Goal: Check status

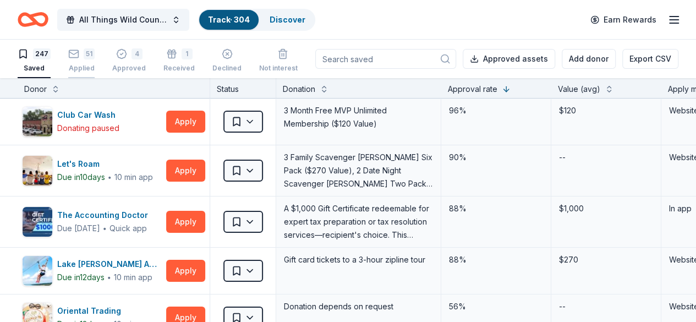
click at [92, 56] on div "51" at bounding box center [89, 53] width 11 height 11
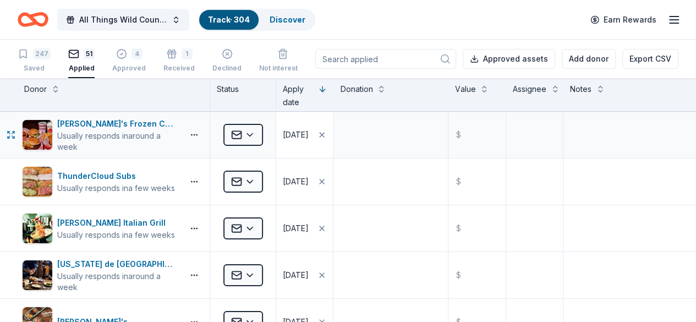
click at [308, 135] on div "[DATE]" at bounding box center [296, 134] width 26 height 13
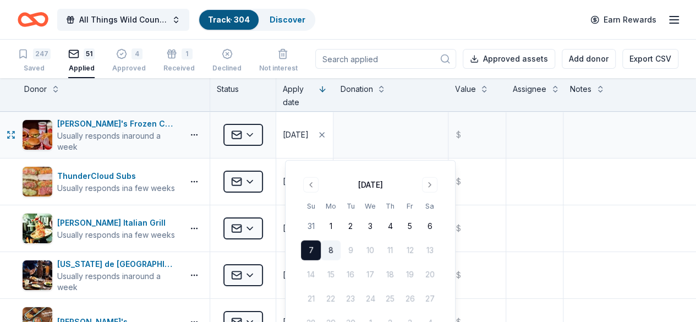
click at [308, 135] on div "[DATE]" at bounding box center [296, 134] width 26 height 13
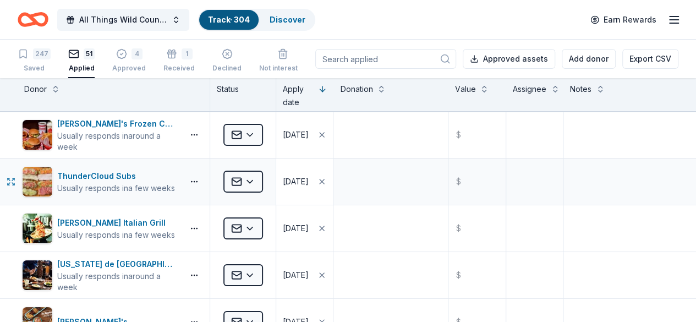
click at [304, 177] on div "[DATE]" at bounding box center [296, 181] width 26 height 13
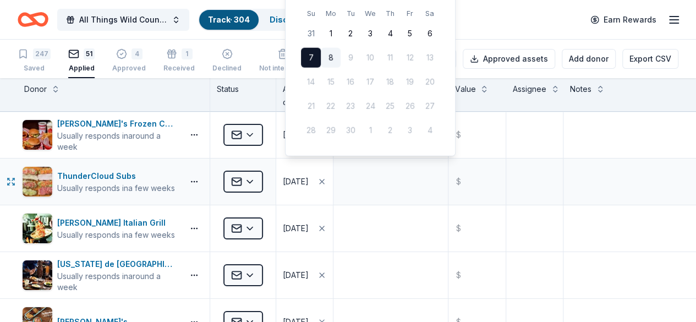
click at [304, 177] on div "[DATE]" at bounding box center [296, 181] width 26 height 13
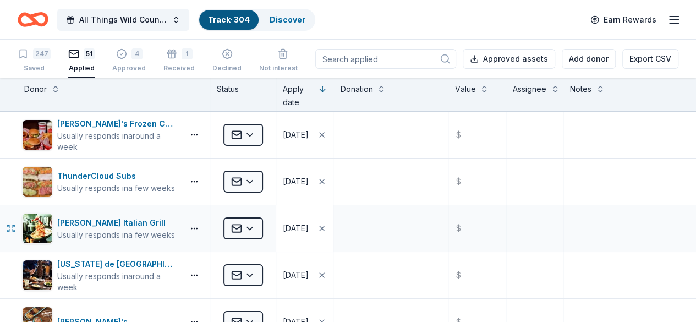
click at [301, 218] on button "[DATE]" at bounding box center [304, 228] width 57 height 46
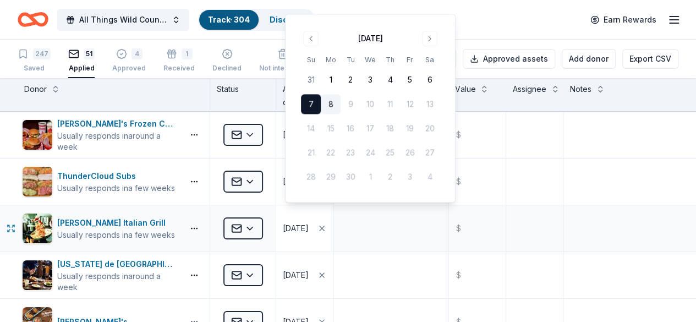
click at [301, 218] on button "[DATE]" at bounding box center [304, 228] width 57 height 46
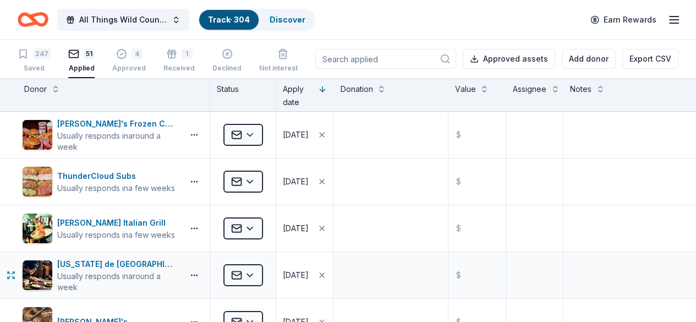
click at [302, 261] on button "[DATE]" at bounding box center [304, 275] width 57 height 46
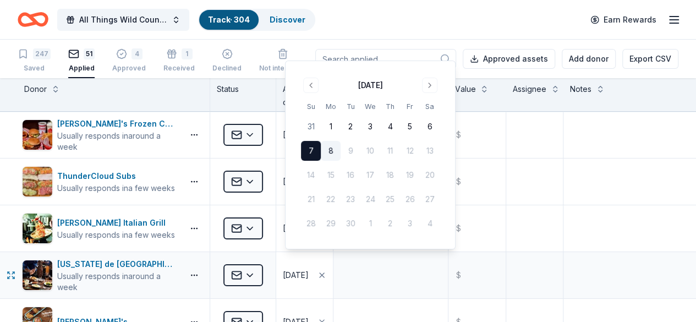
click at [302, 261] on button "[DATE]" at bounding box center [304, 275] width 57 height 46
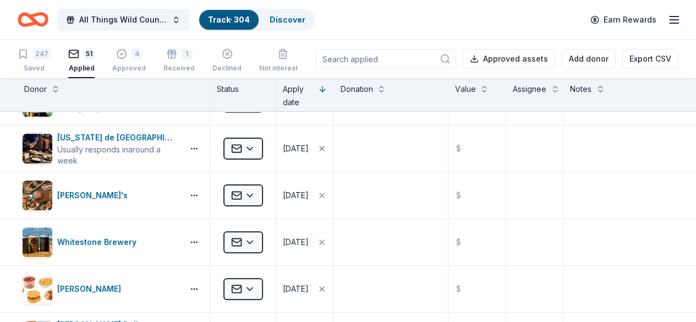
scroll to position [162, 0]
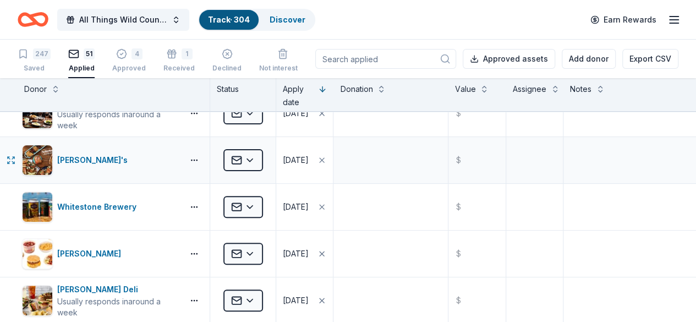
click at [300, 170] on button "[DATE]" at bounding box center [304, 160] width 57 height 46
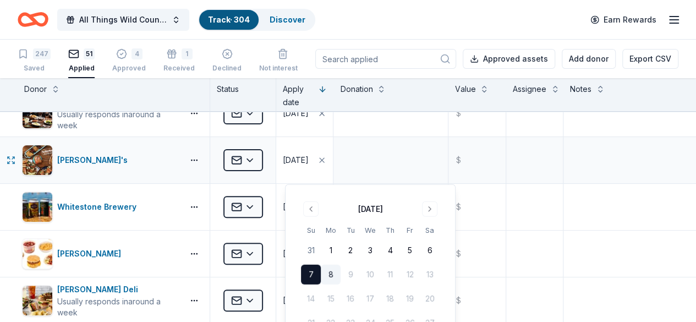
click at [300, 170] on button "[DATE]" at bounding box center [304, 160] width 57 height 46
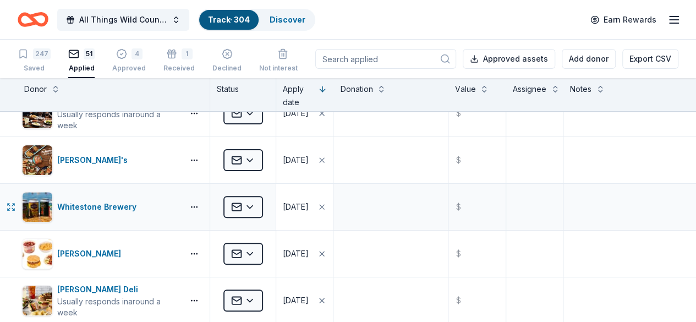
click at [288, 202] on button "[DATE]" at bounding box center [304, 207] width 57 height 46
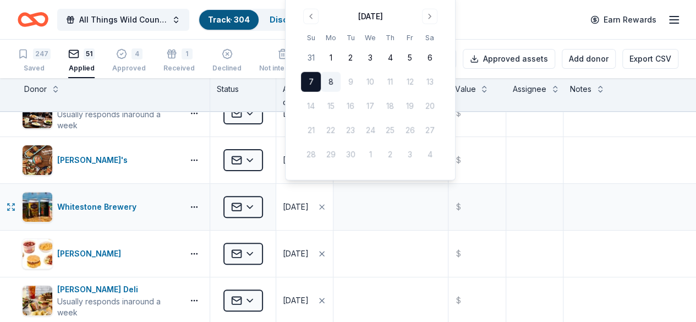
click at [288, 202] on button "[DATE]" at bounding box center [304, 207] width 57 height 46
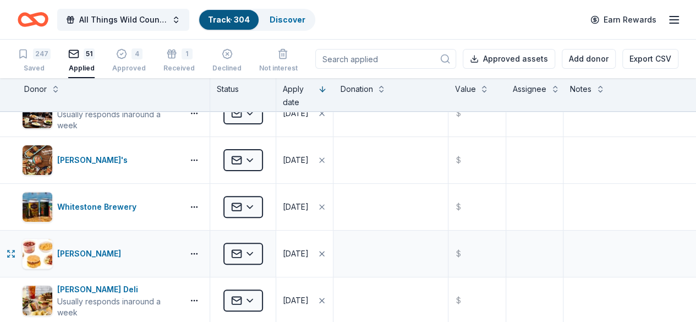
click at [288, 234] on button "[DATE]" at bounding box center [304, 253] width 57 height 46
click at [293, 294] on div "[DATE]" at bounding box center [296, 300] width 26 height 13
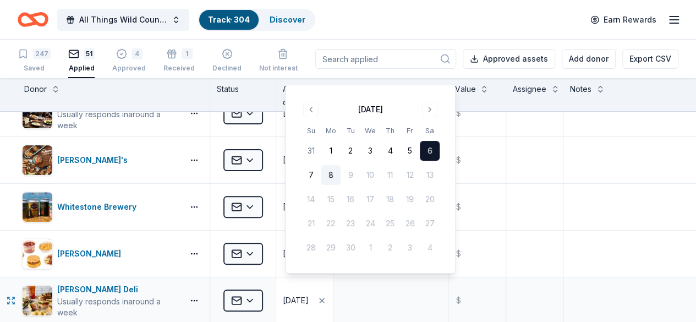
click at [293, 294] on div "[DATE]" at bounding box center [296, 300] width 26 height 13
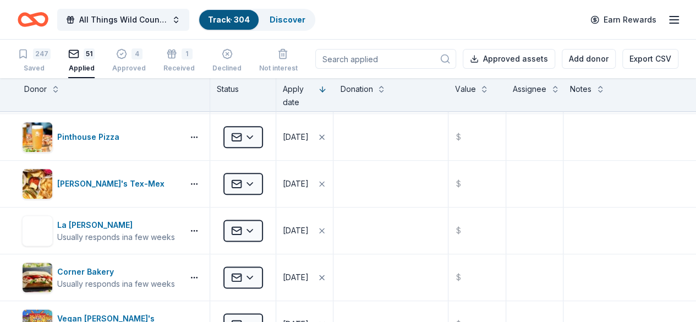
scroll to position [0, 0]
